Goal: Task Accomplishment & Management: Manage account settings

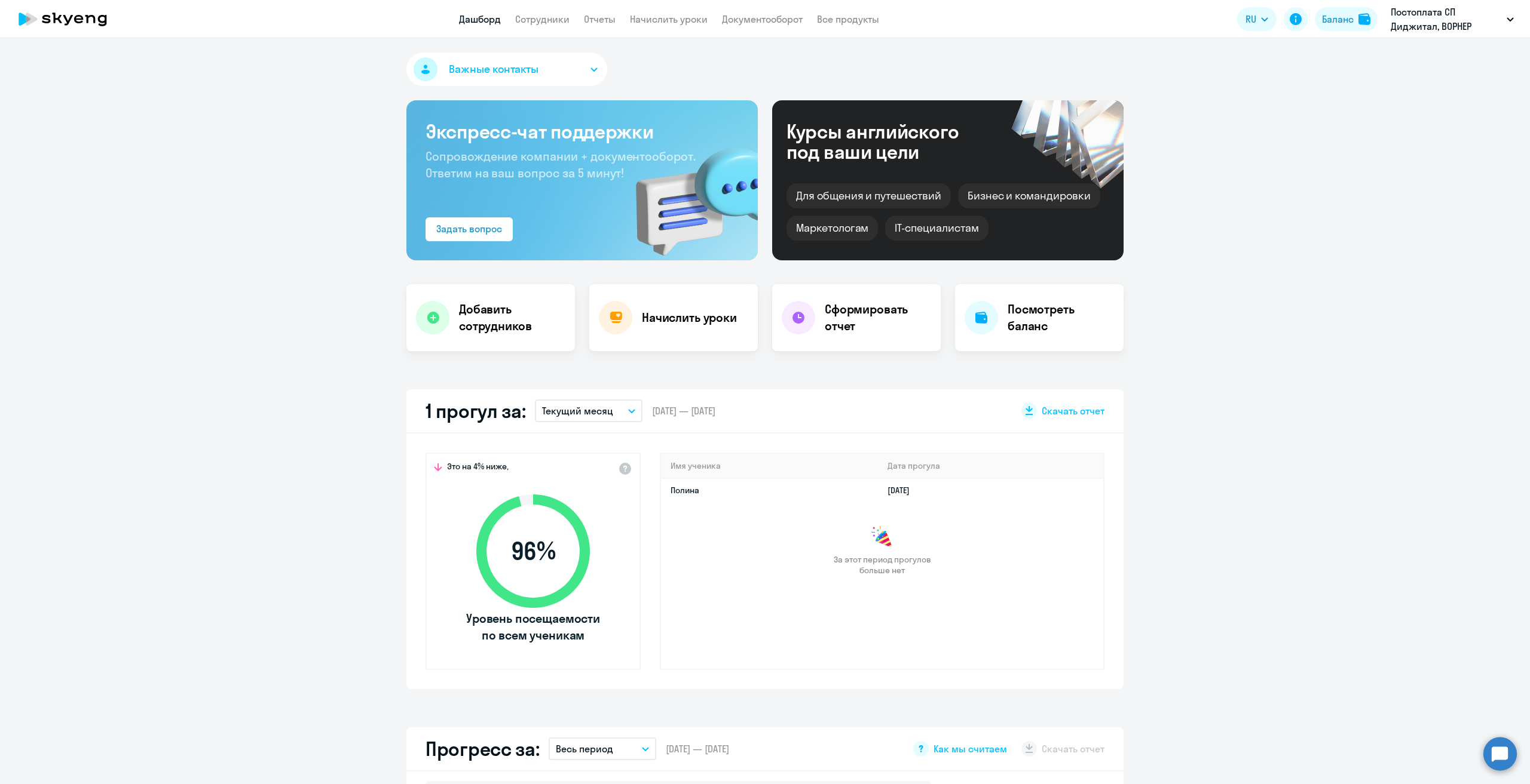
click at [675, 25] on app-menu-item-link "Начислить уроки" at bounding box center [669, 19] width 78 height 15
select select "30"
click at [659, 17] on link "Начислить уроки" at bounding box center [669, 19] width 78 height 12
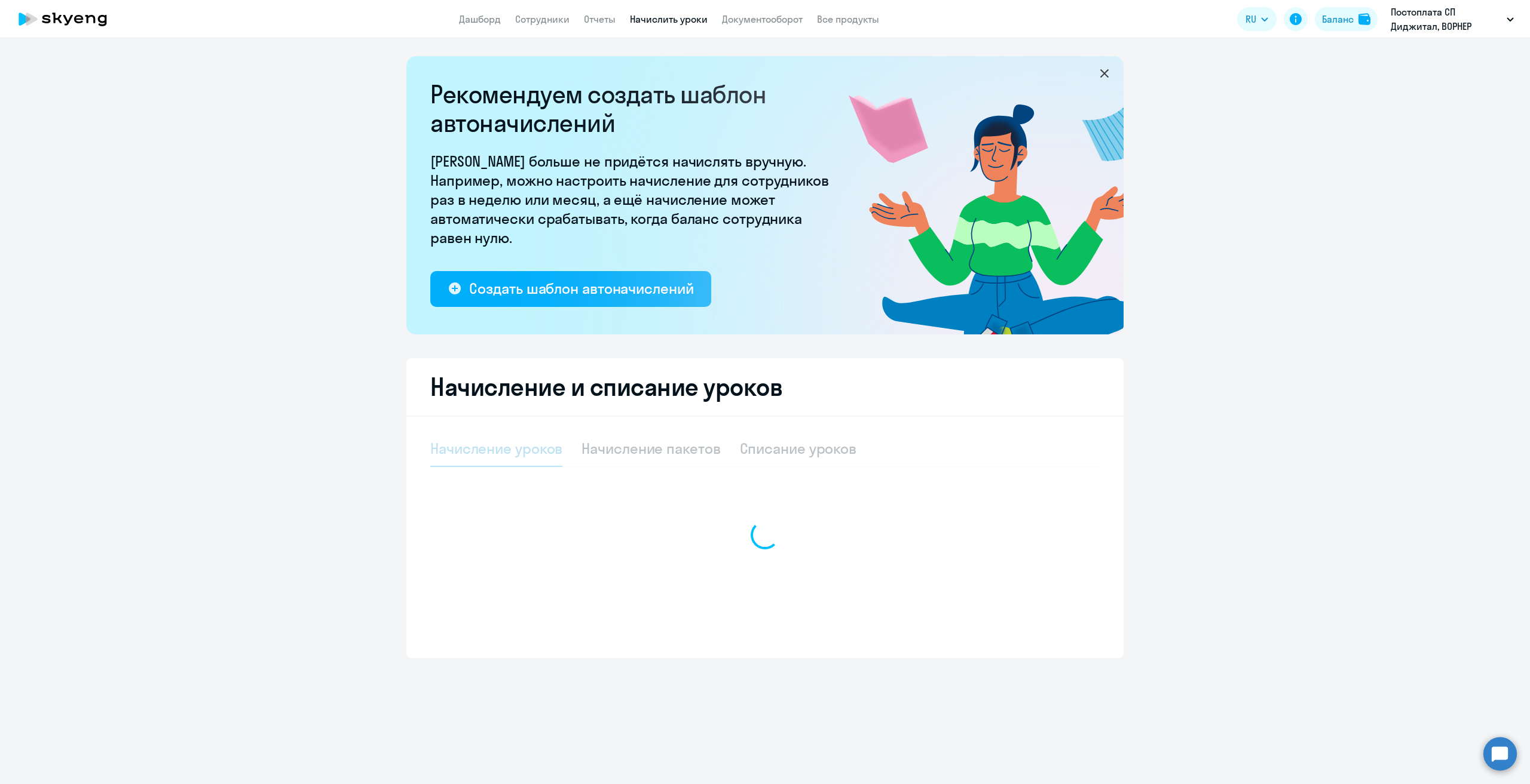
select select "10"
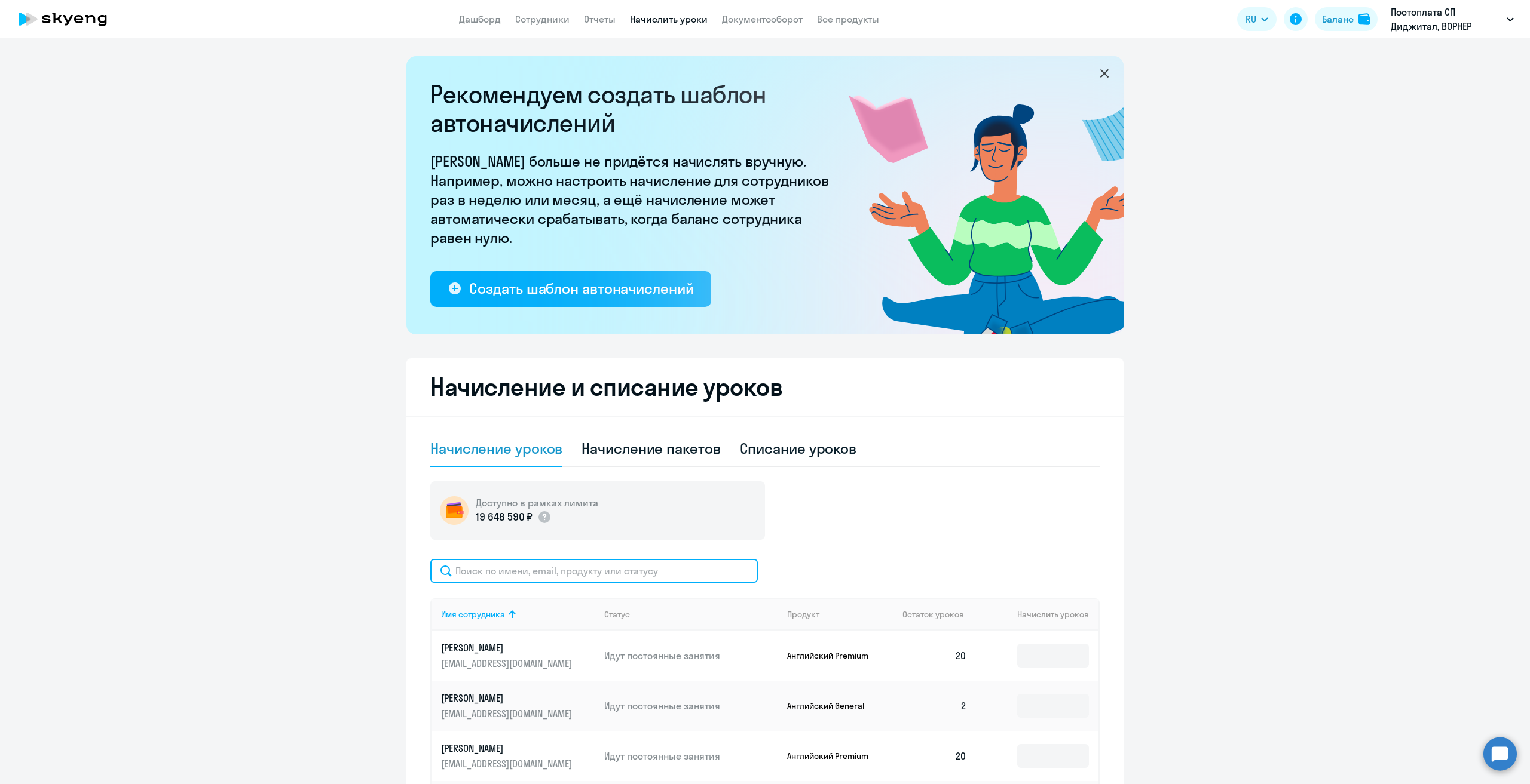
click at [579, 570] on input "text" at bounding box center [594, 570] width 328 height 24
type input ","
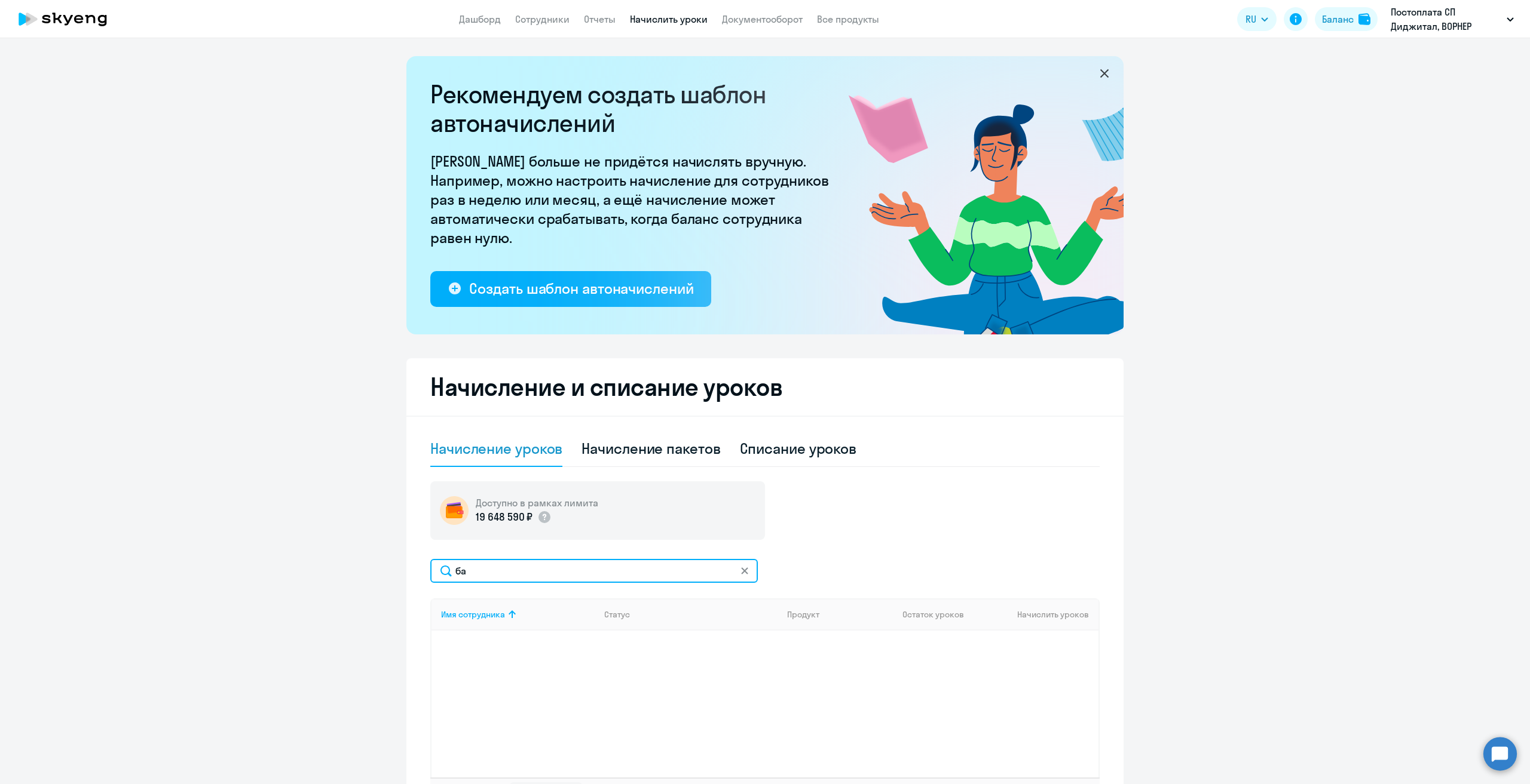
type input "б"
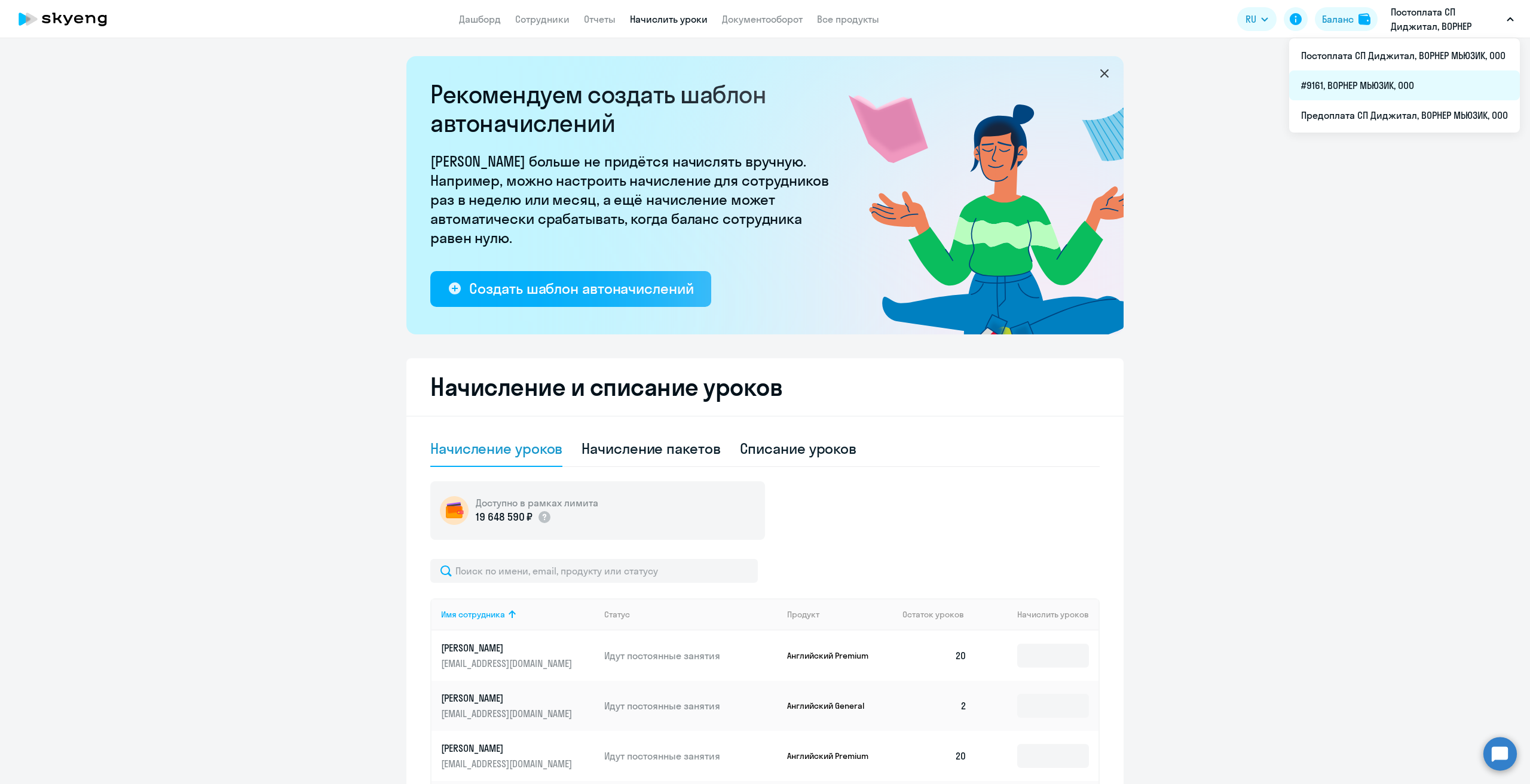
click at [1383, 84] on li "#9161, ВОРНЕР МЬЮЗИК, ООО" at bounding box center [1404, 85] width 231 height 30
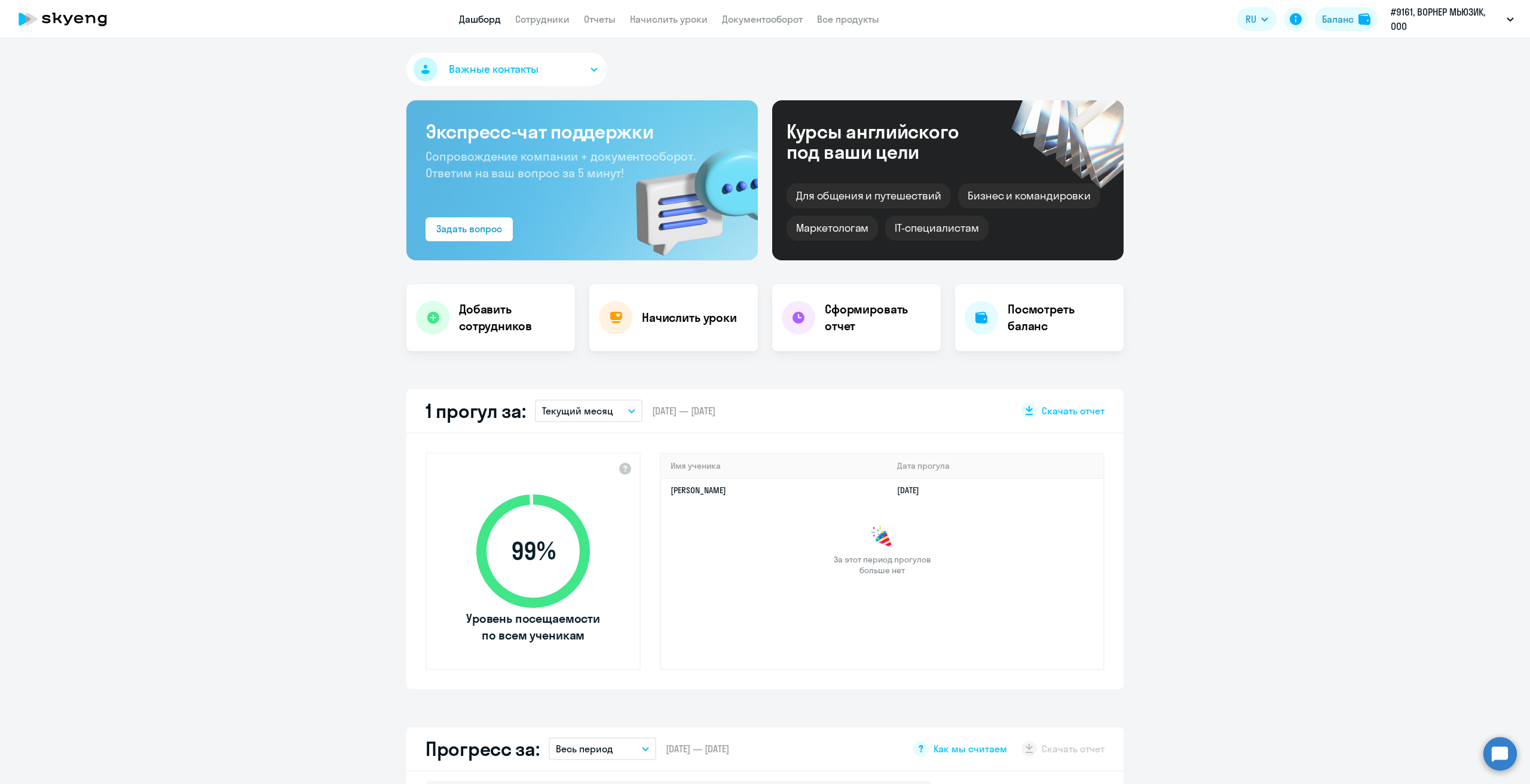
scroll to position [299, 0]
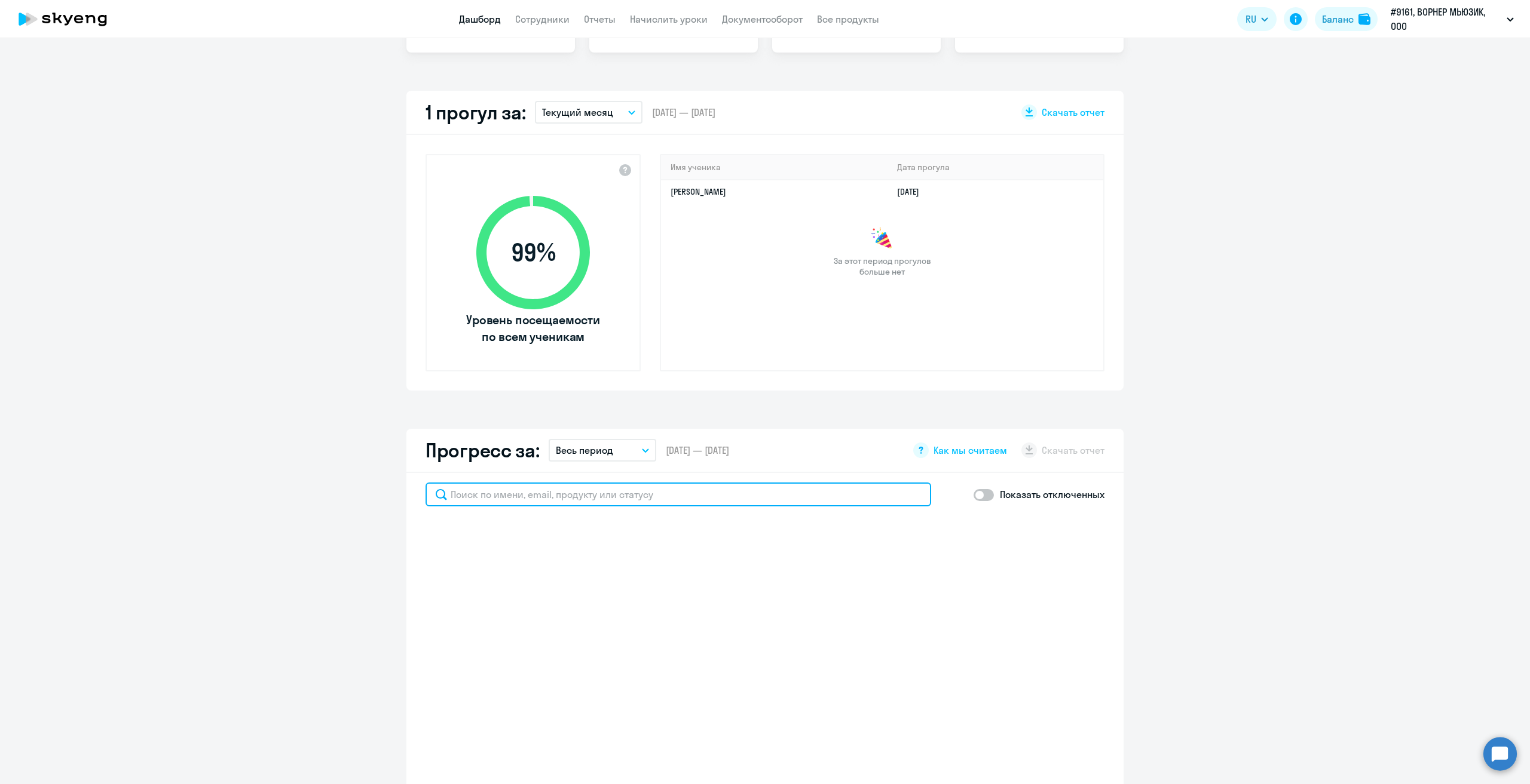
click at [531, 504] on input "text" at bounding box center [678, 494] width 506 height 24
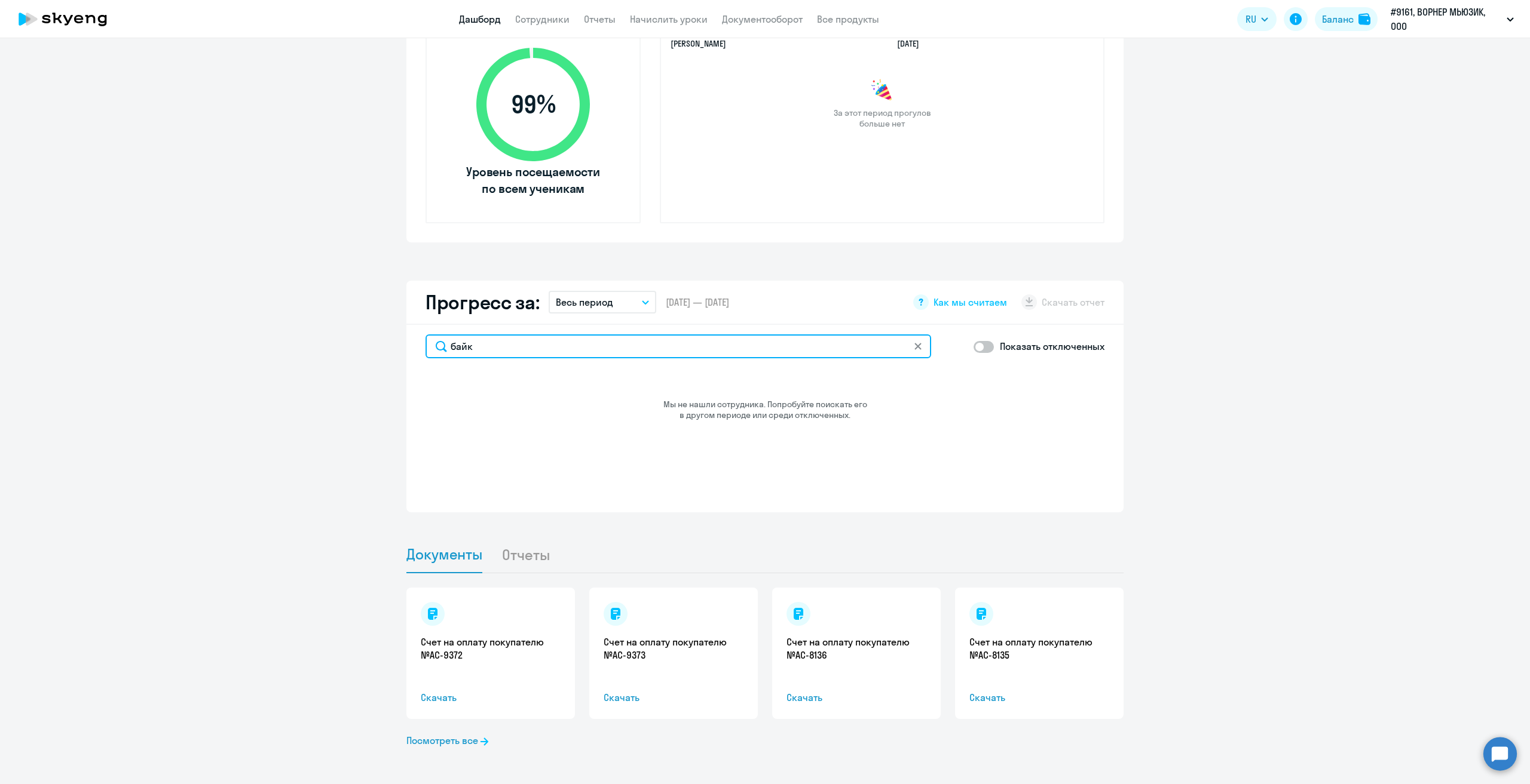
scroll to position [448, 0]
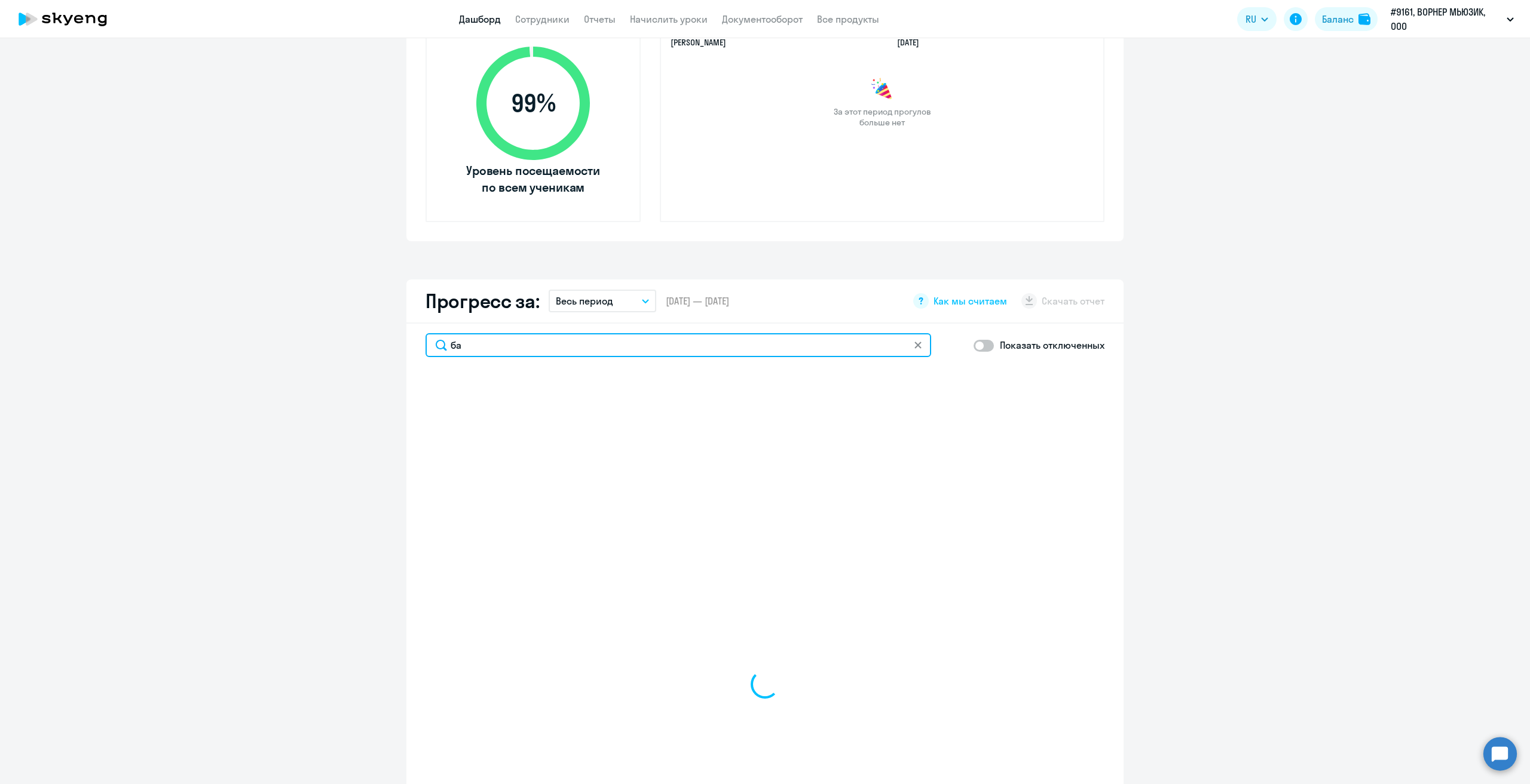
type input "б"
type input "ната"
select select "30"
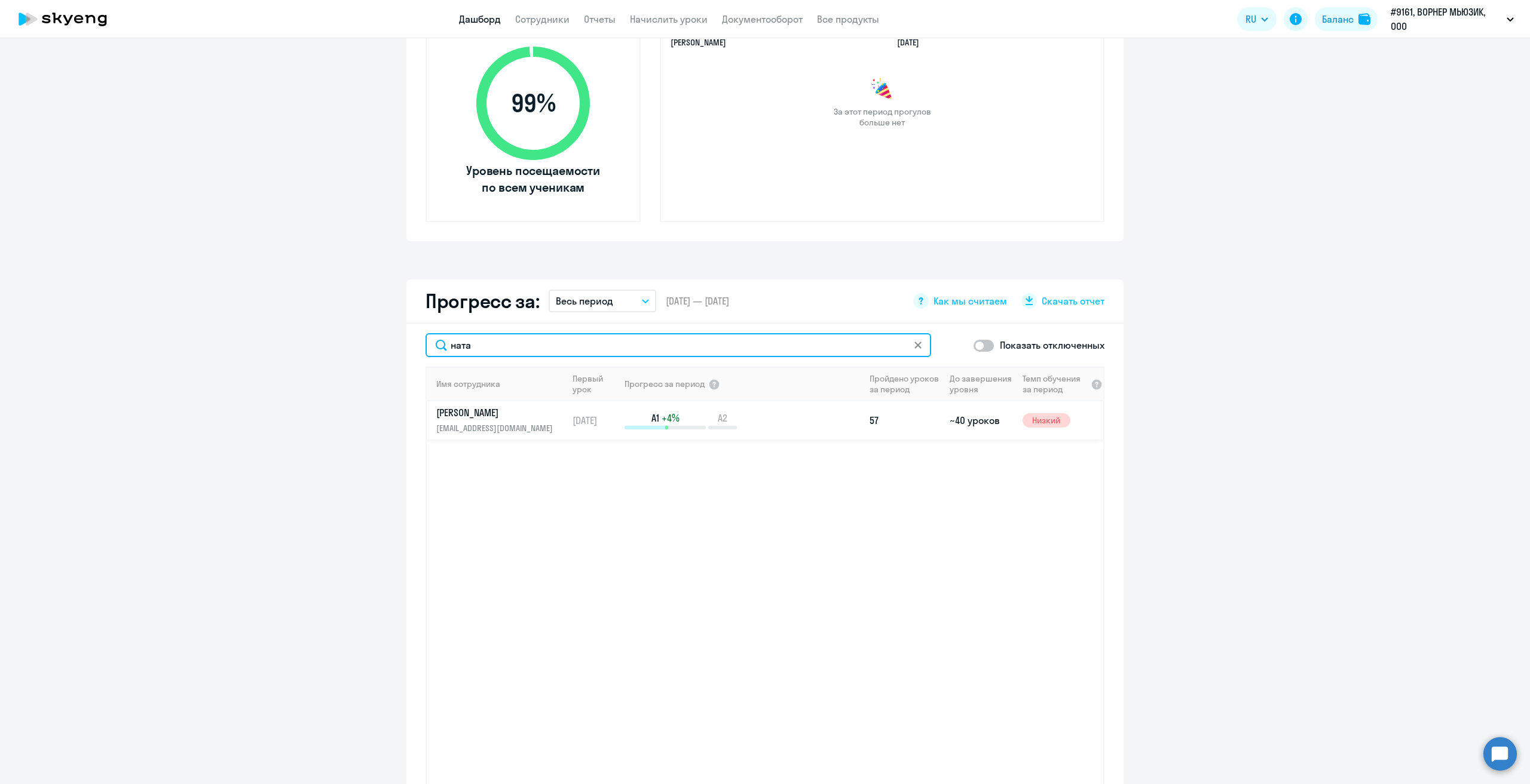
type input "ната"
click at [451, 409] on p "[PERSON_NAME]" at bounding box center [497, 412] width 123 height 13
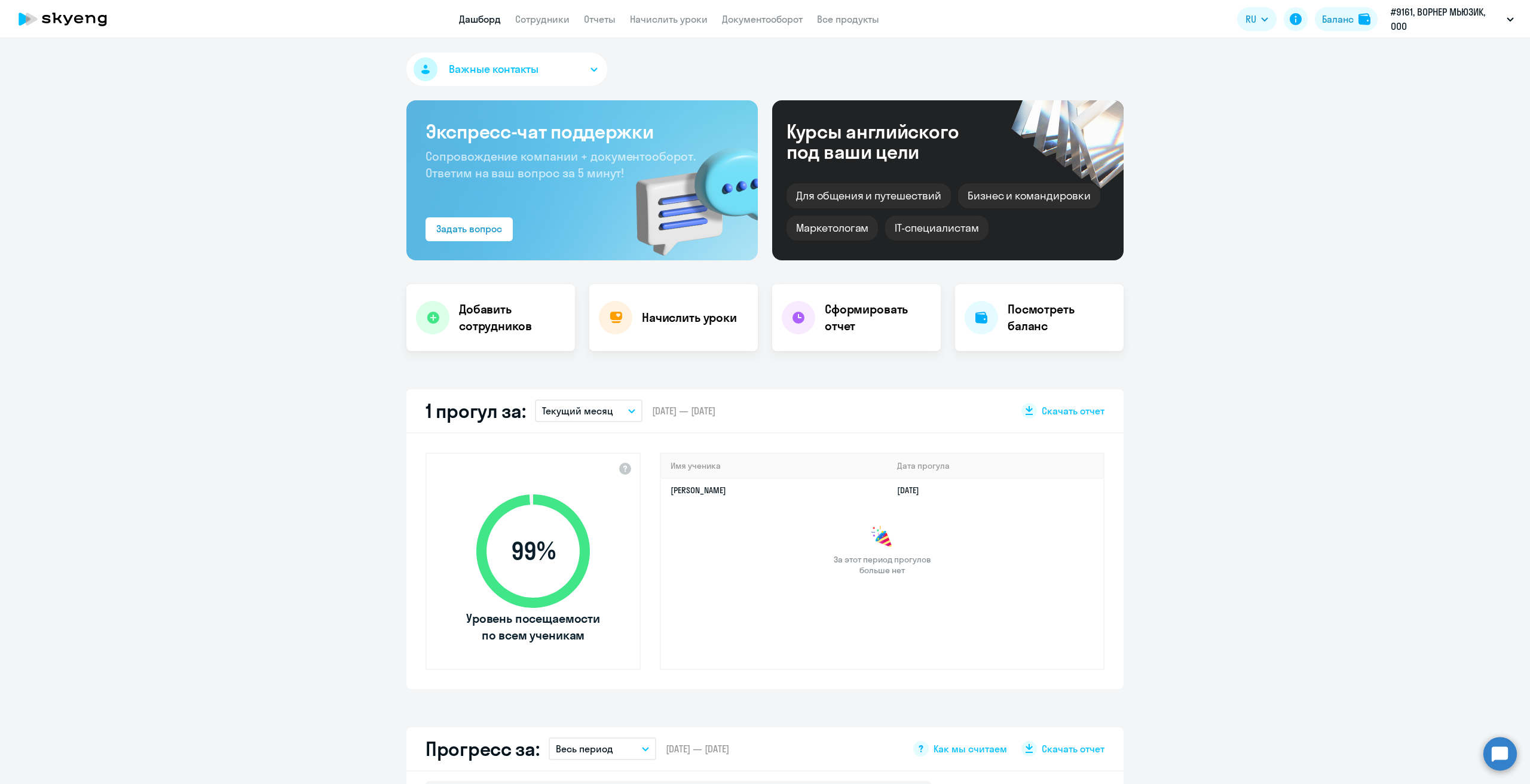
select select "english"
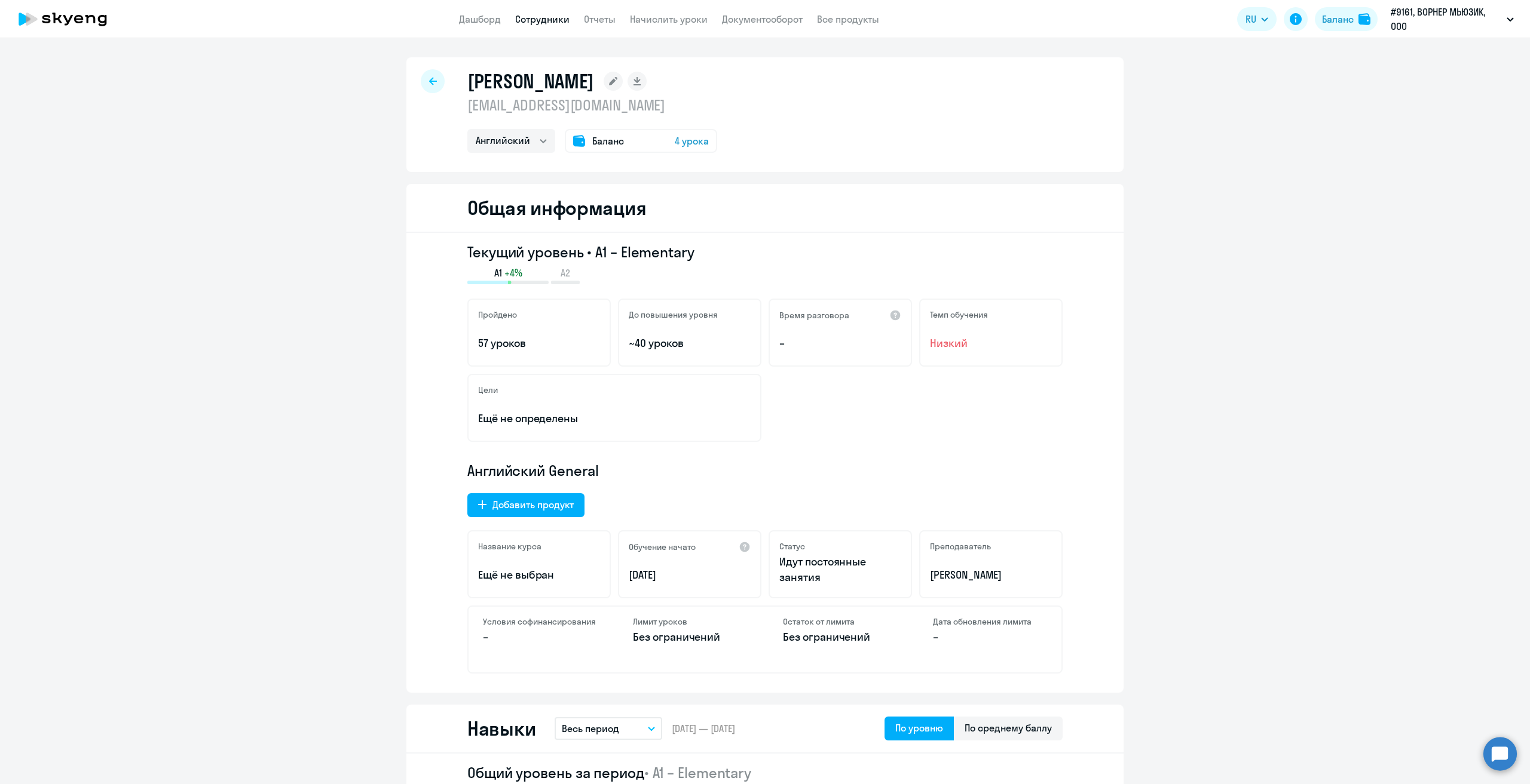
click at [432, 82] on div at bounding box center [432, 81] width 24 height 24
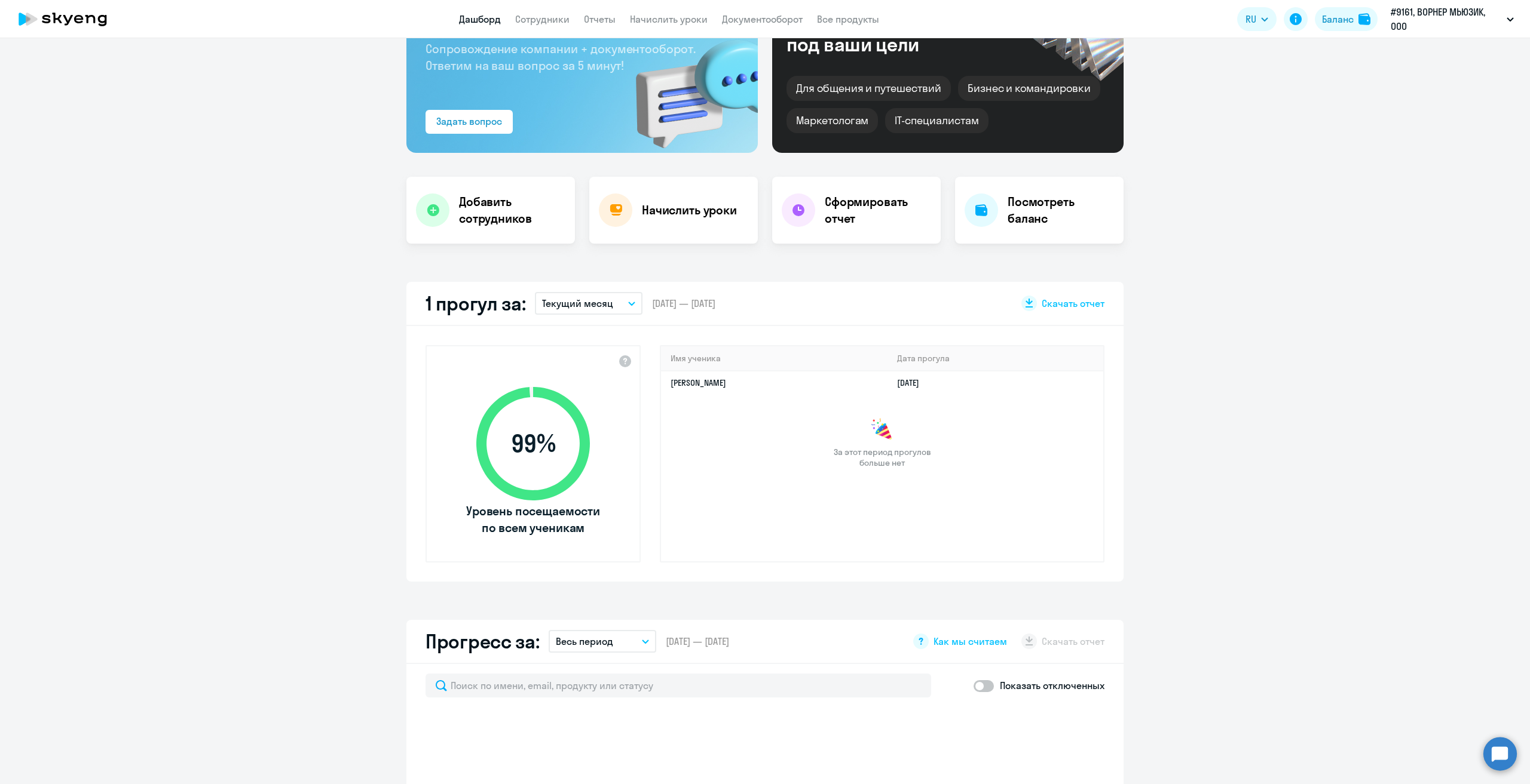
scroll to position [239, 0]
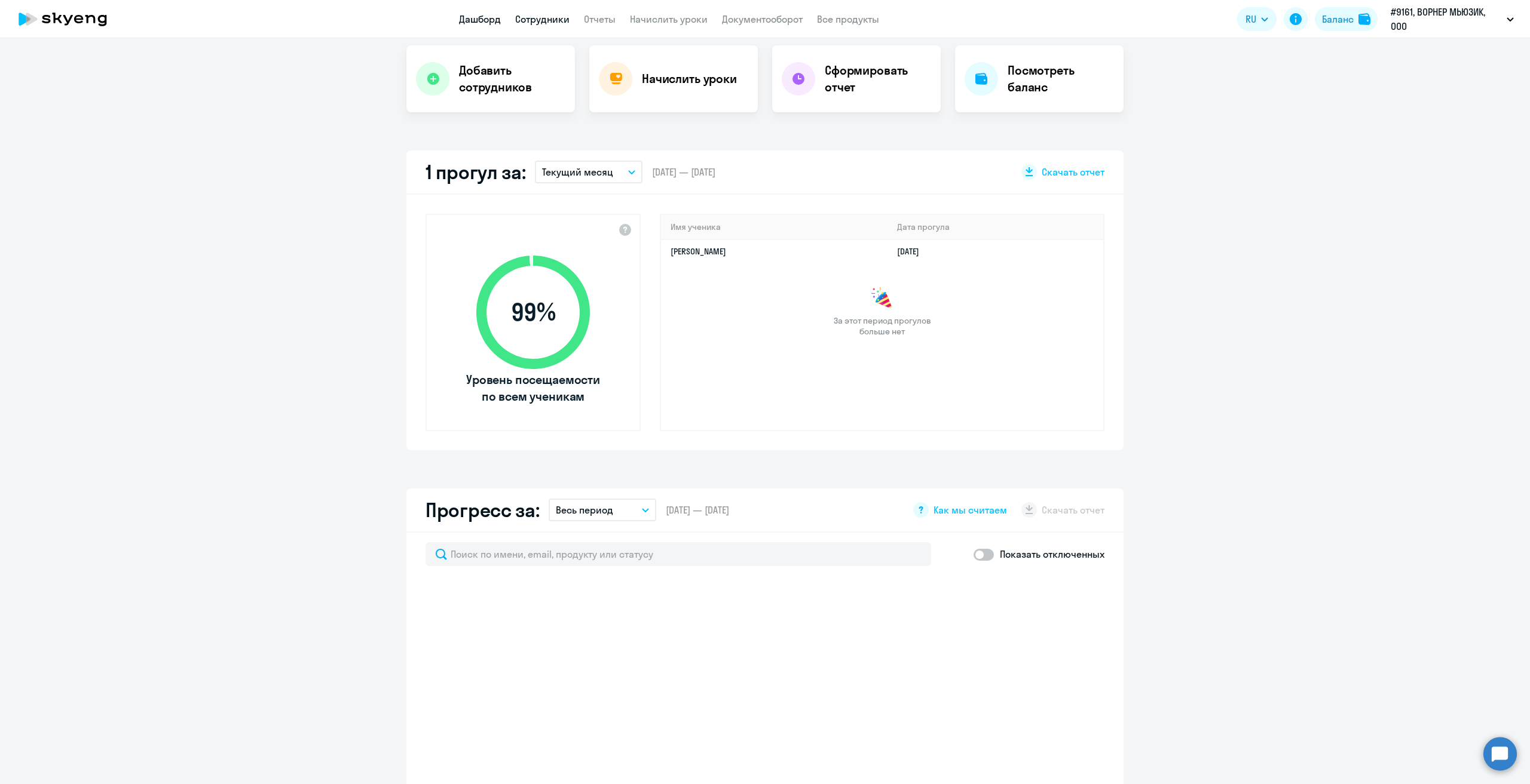
click at [544, 21] on link "Сотрудники" at bounding box center [542, 19] width 54 height 12
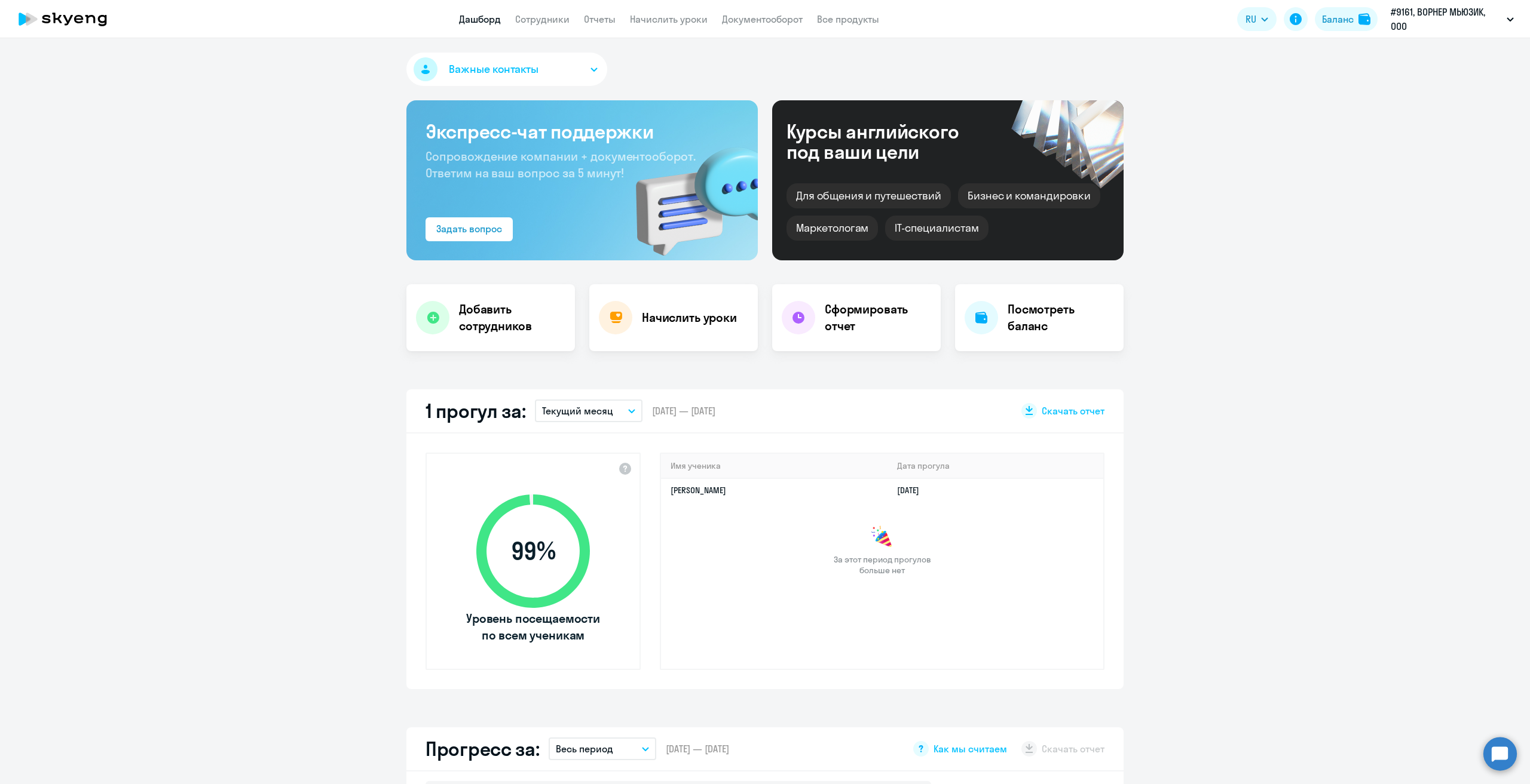
select select "30"
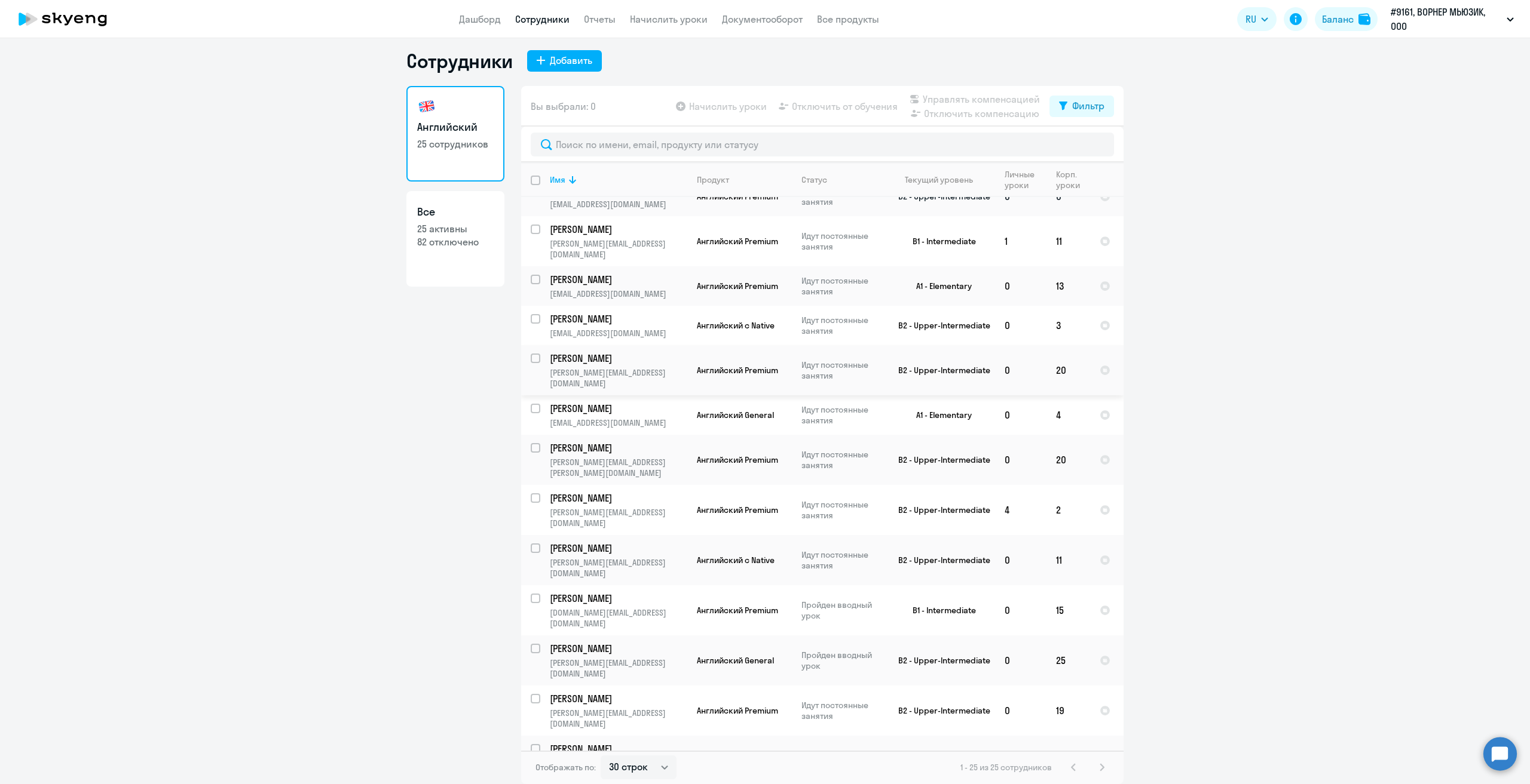
scroll to position [451, 0]
click at [659, 17] on link "Начислить уроки" at bounding box center [669, 19] width 78 height 12
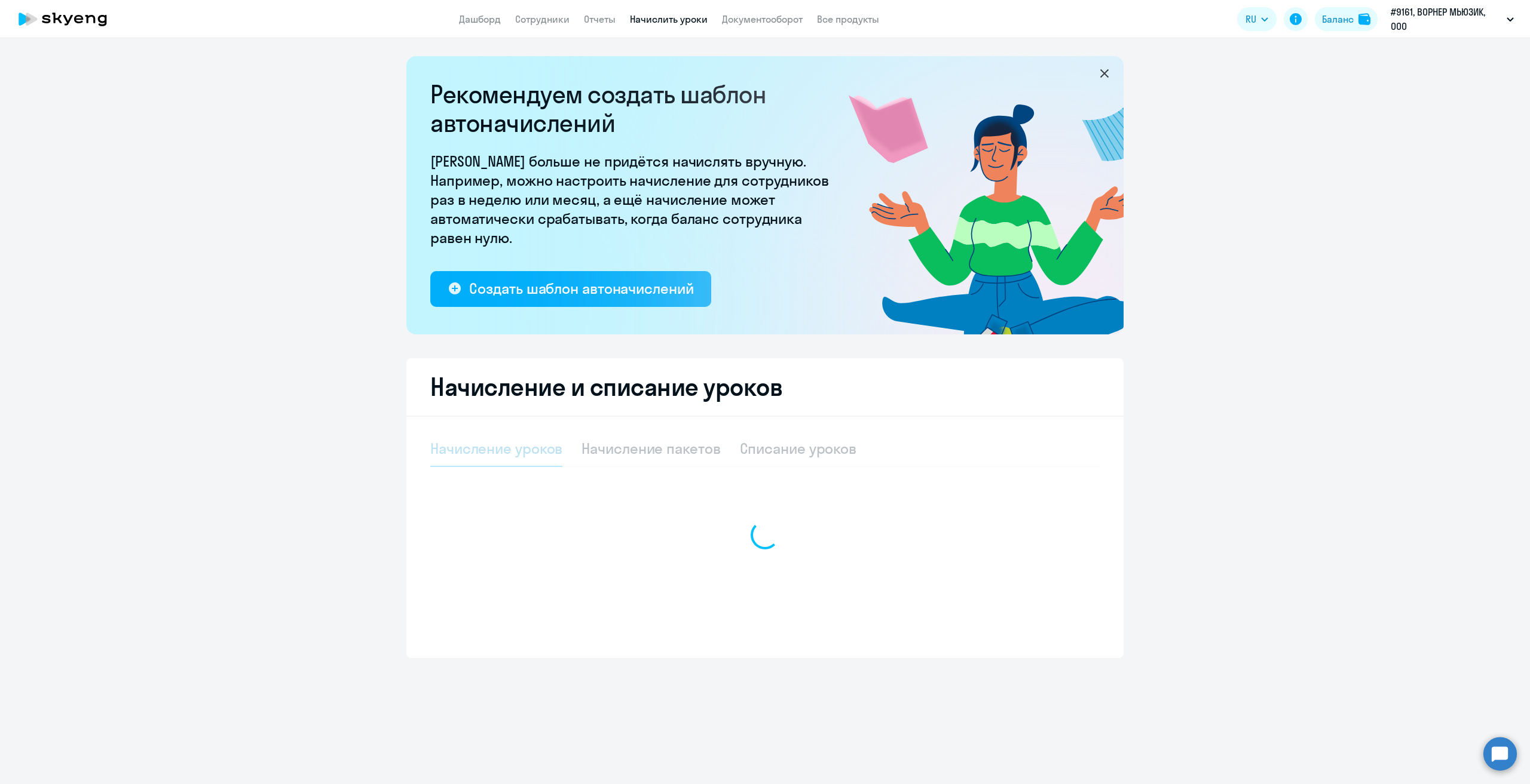
select select "10"
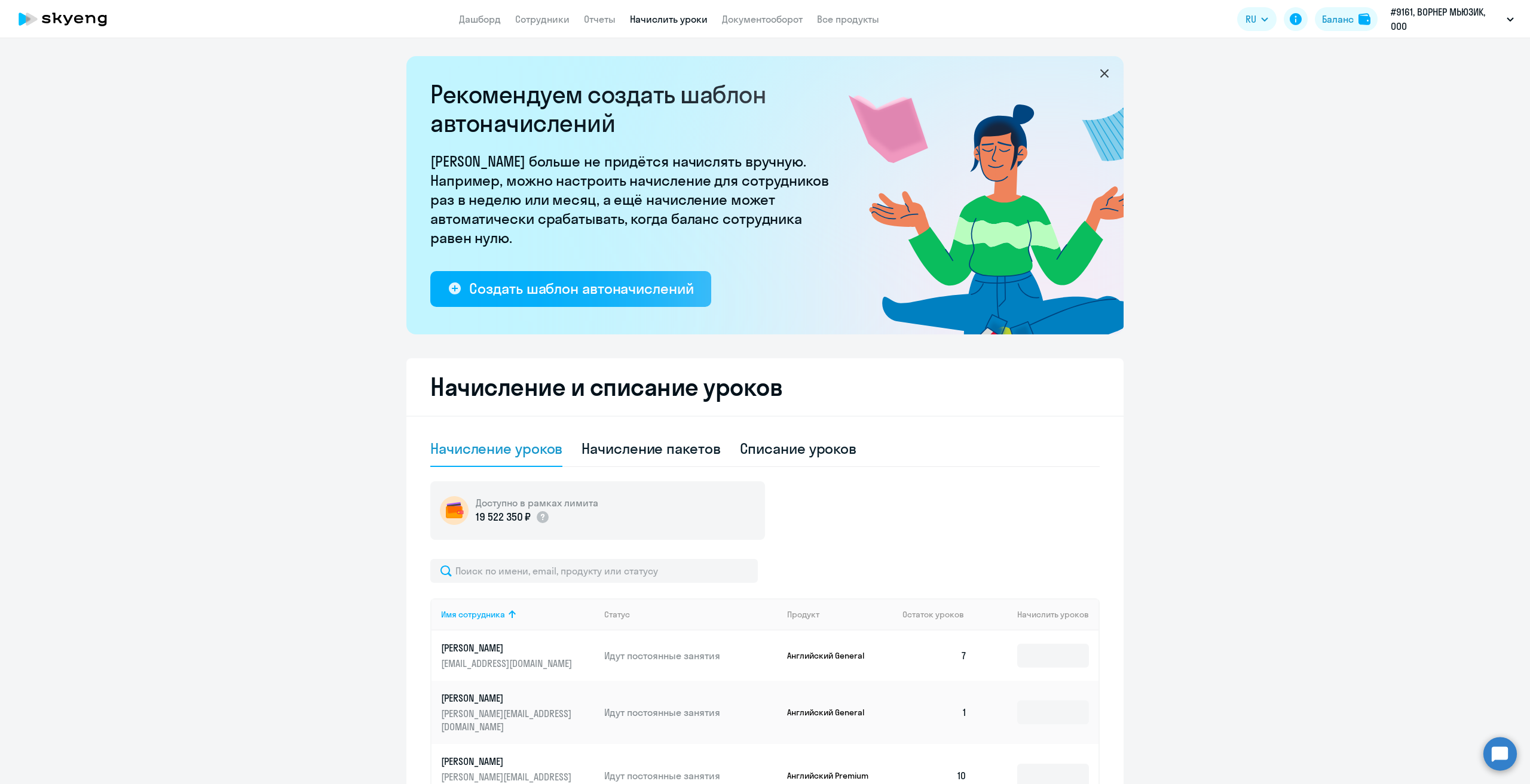
click at [532, 583] on input "text" at bounding box center [594, 570] width 328 height 24
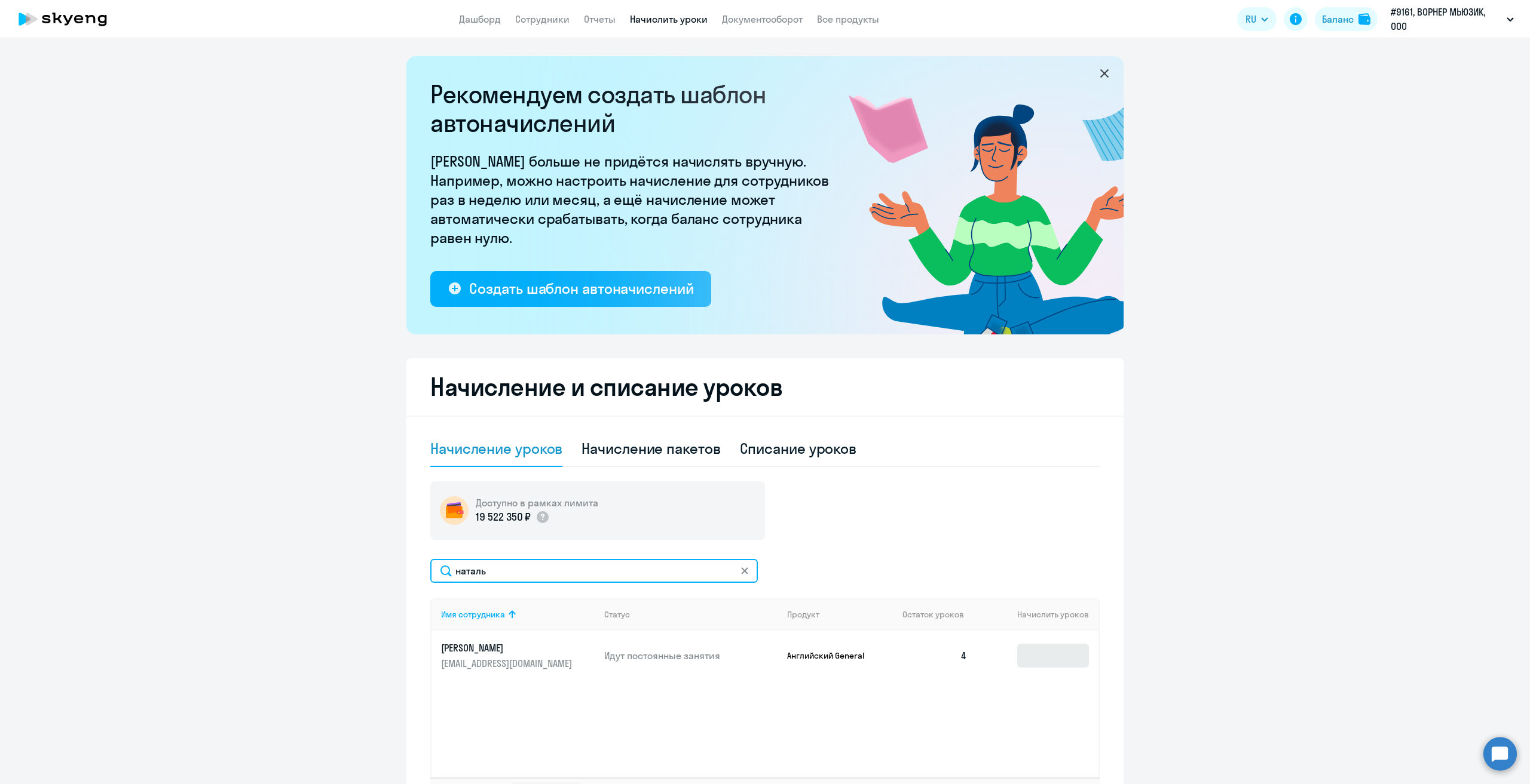
type input "наталь"
click at [1027, 661] on input at bounding box center [1053, 655] width 71 height 24
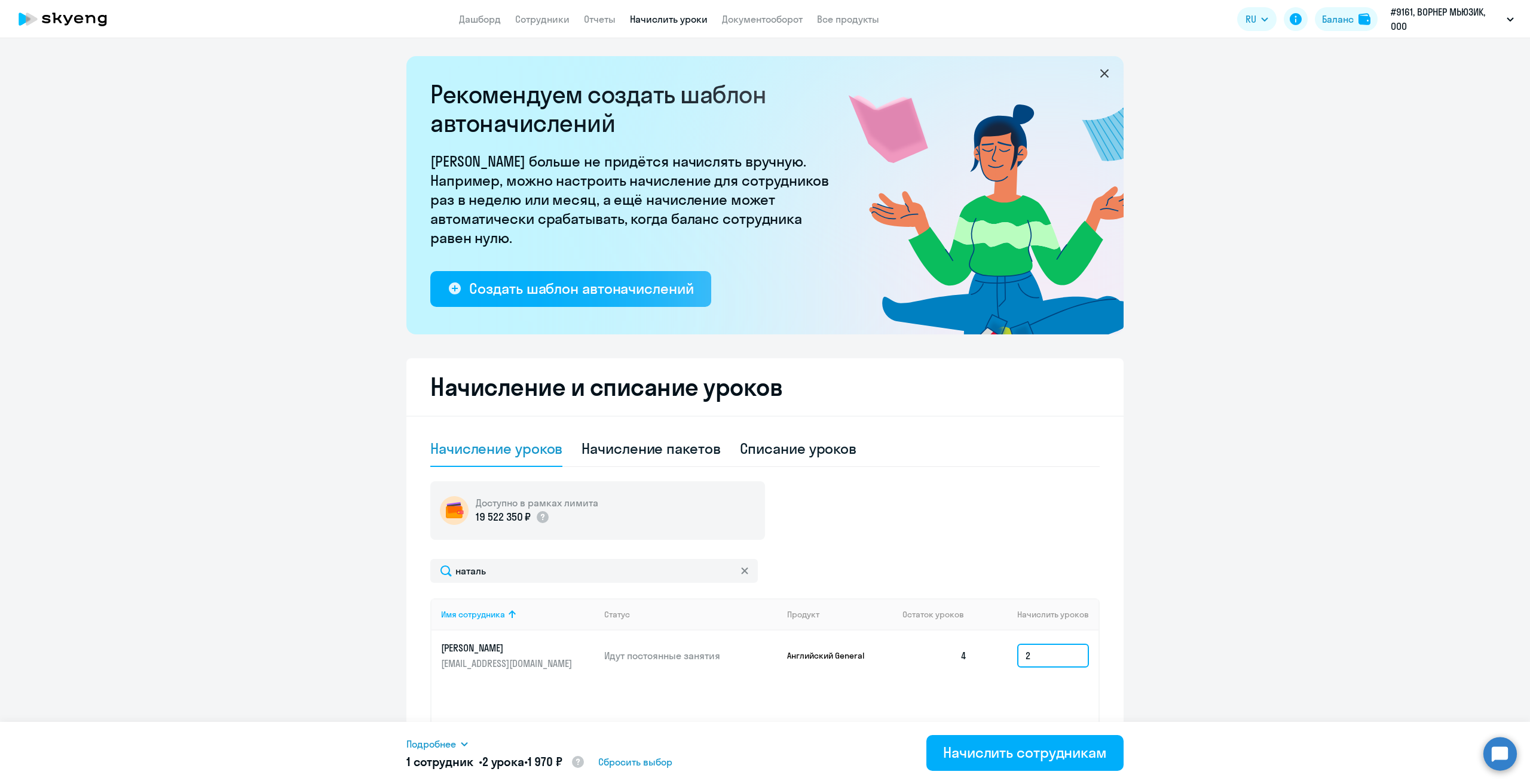
type input "2"
click at [1034, 757] on div "Начислить сотрудникам" at bounding box center [1025, 753] width 164 height 19
